Goal: Book appointment/travel/reservation

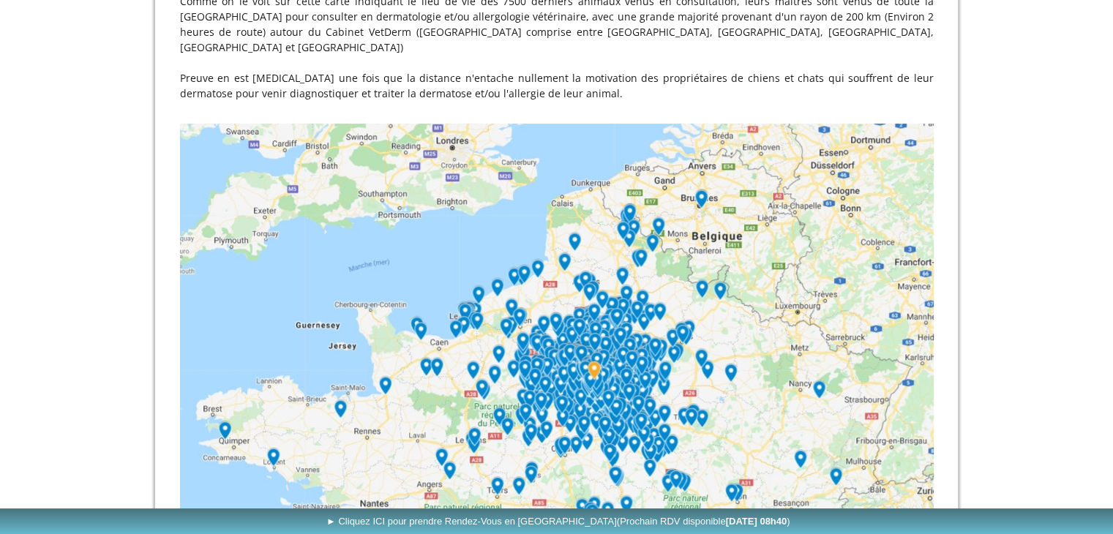
scroll to position [366, 0]
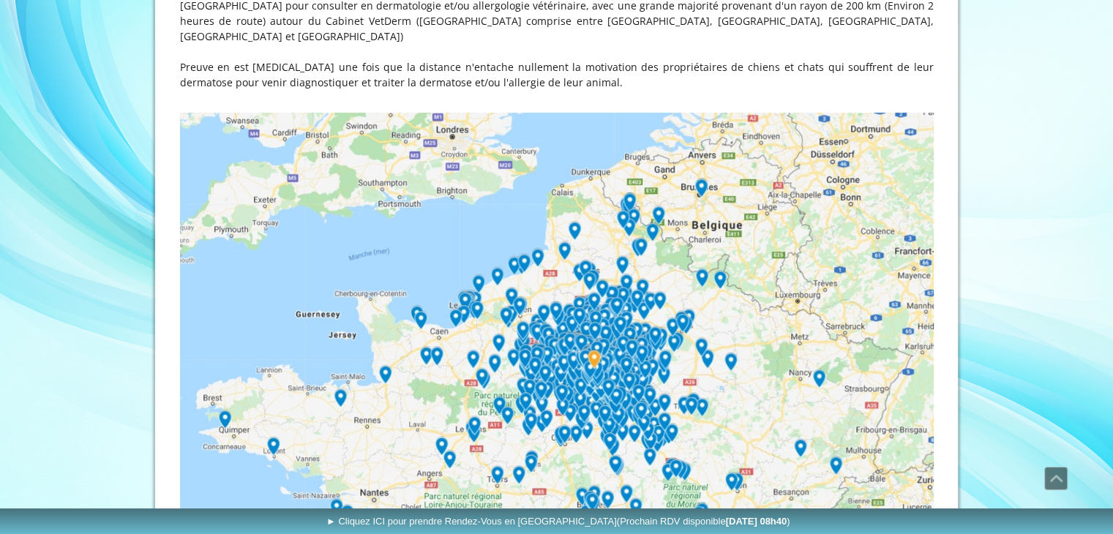
click at [568, 220] on img at bounding box center [557, 492] width 754 height 759
click at [571, 213] on img at bounding box center [557, 492] width 754 height 759
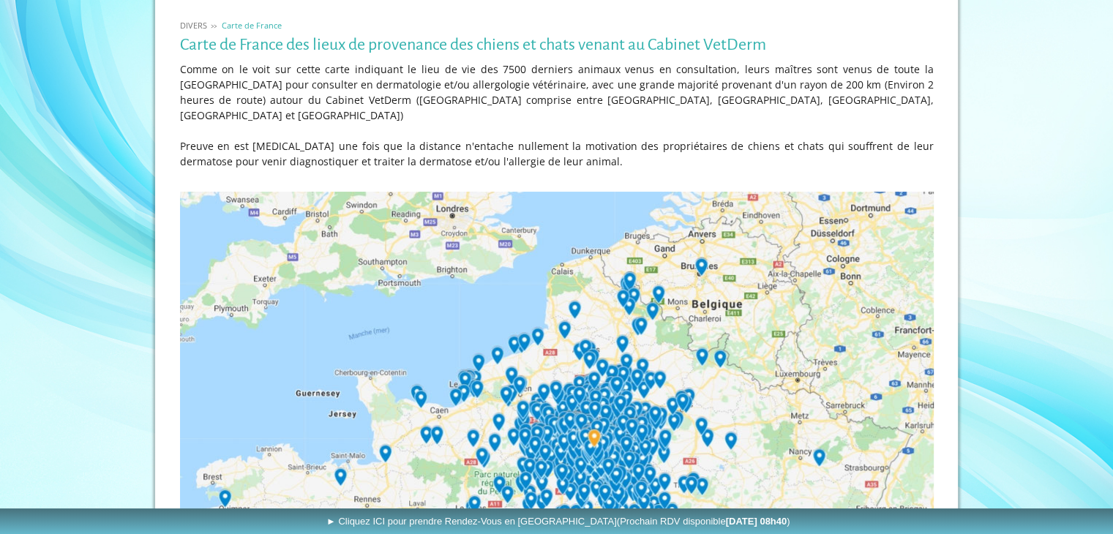
scroll to position [295, 0]
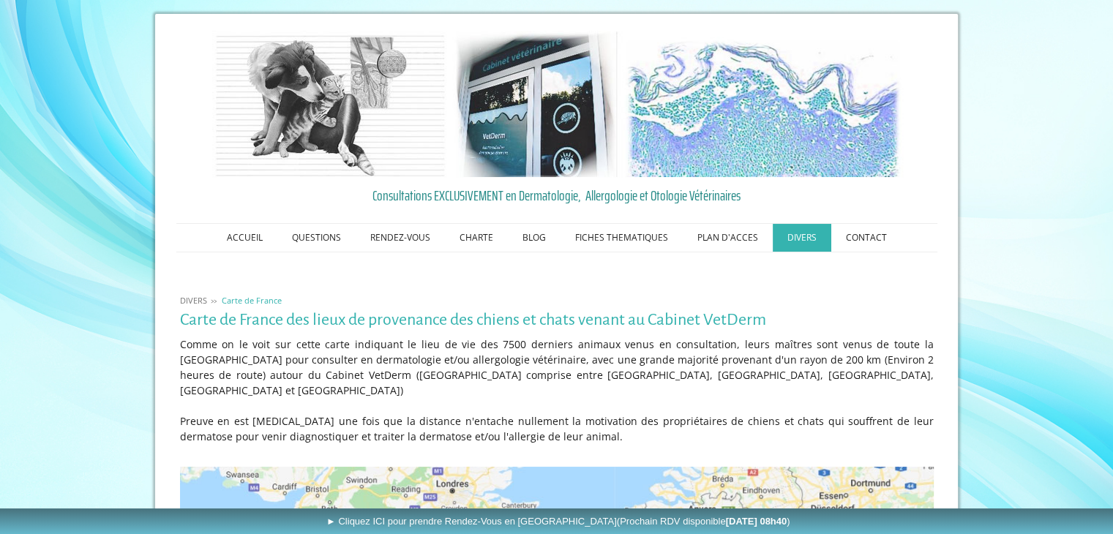
scroll to position [0, 0]
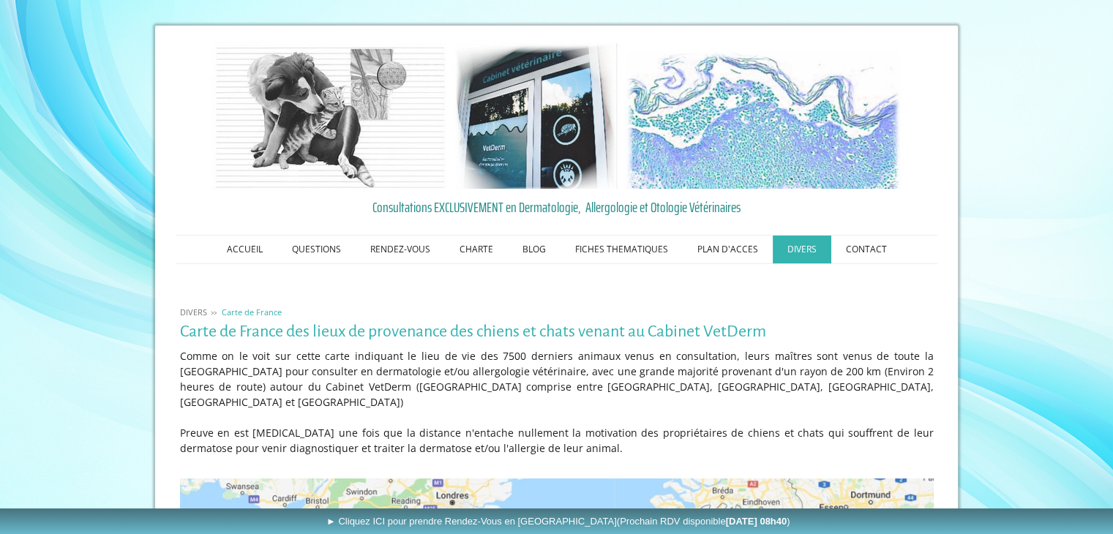
click at [495, 209] on span "Consultations EXCLUSIVEMENT en Dermatologie, Allergologie et Otologie Vétérinai…" at bounding box center [557, 207] width 754 height 22
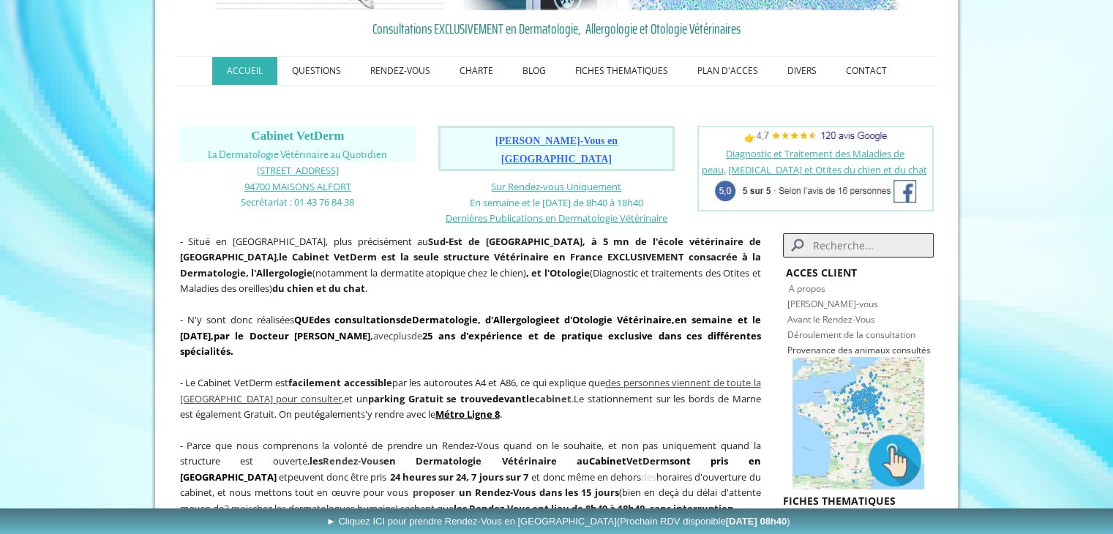
scroll to position [220, 0]
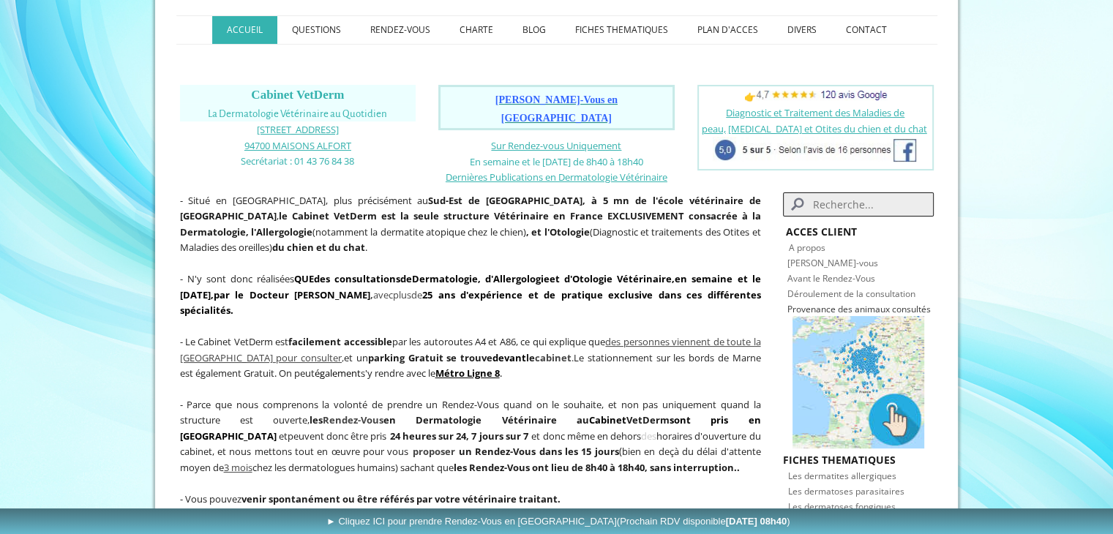
click at [545, 101] on span "Prendre Rendez-Vous en Ligne" at bounding box center [557, 108] width 122 height 29
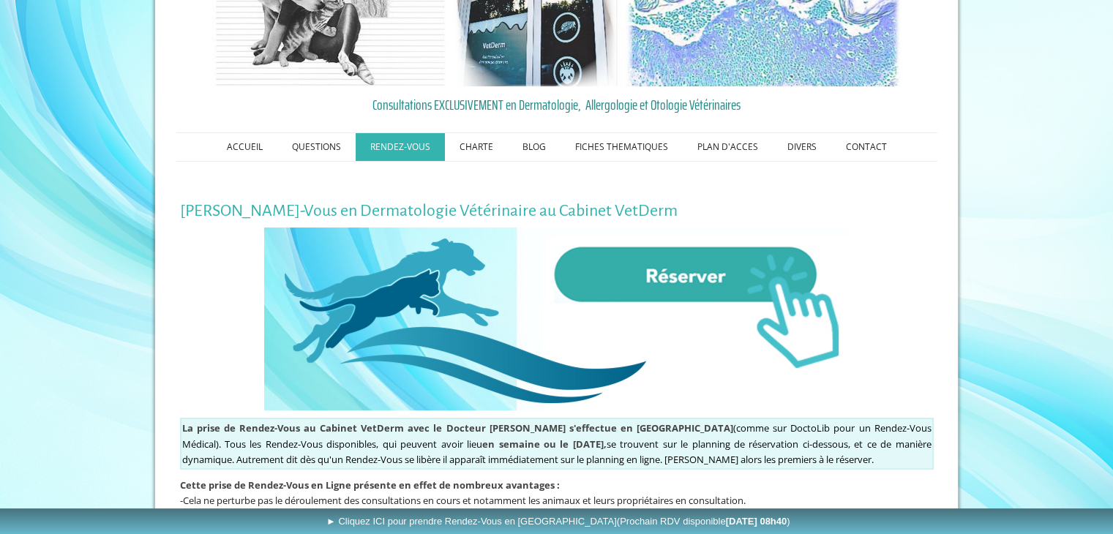
scroll to position [220, 0]
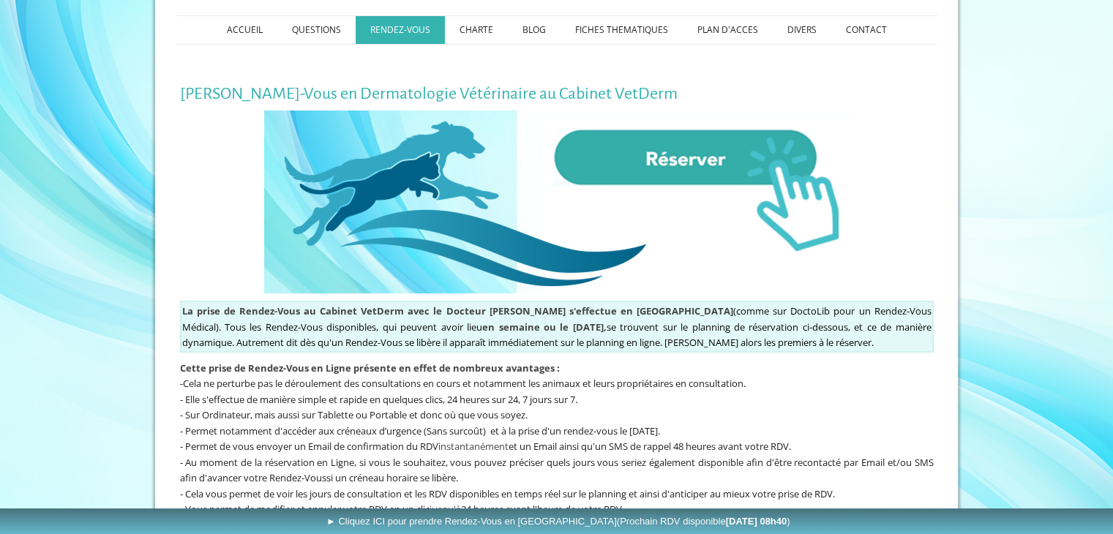
click at [685, 171] on img at bounding box center [557, 202] width 586 height 183
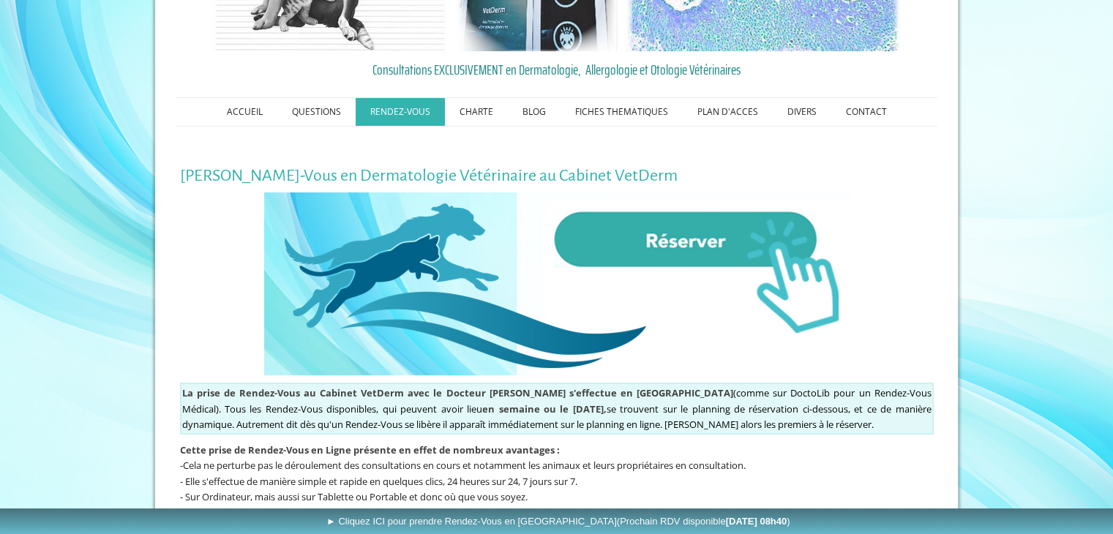
scroll to position [0, 0]
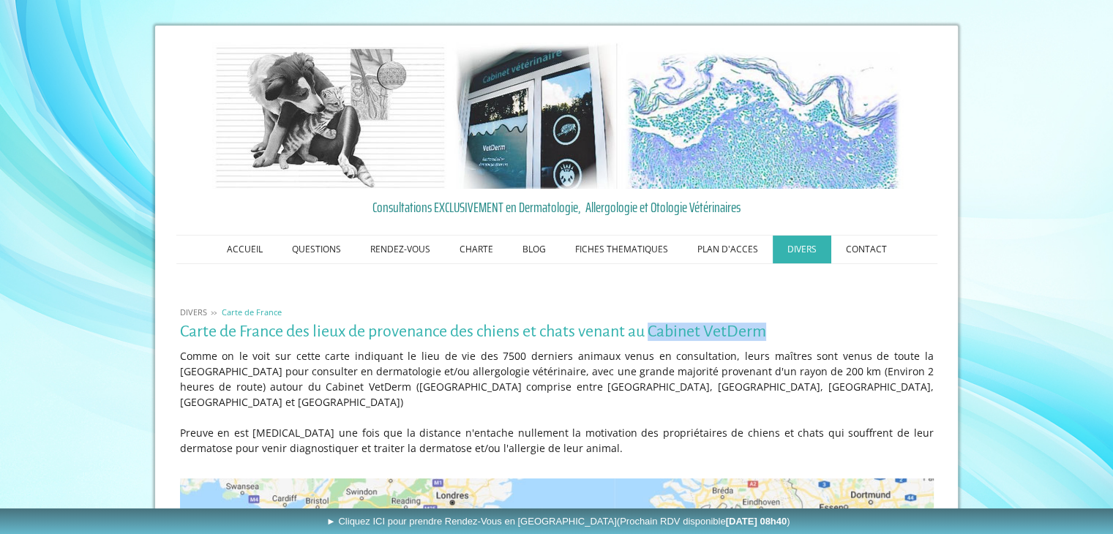
drag, startPoint x: 755, startPoint y: 331, endPoint x: 654, endPoint y: 330, distance: 101.0
click at [654, 330] on h1 "Carte de France des lieux de provenance des chiens et chats venant au Cabinet V…" at bounding box center [557, 332] width 754 height 18
copy h1 "Cabinet VetDerm"
